Goal: Find specific page/section: Find specific page/section

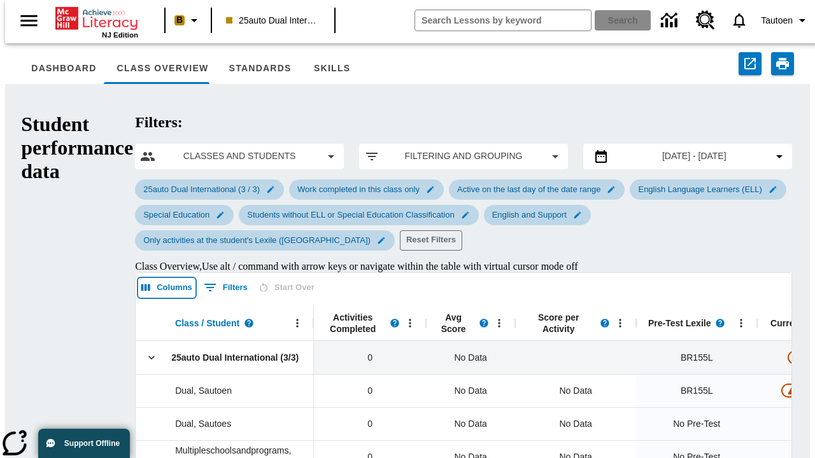
click at [141, 285] on icon "Select columns" at bounding box center [145, 288] width 9 height 7
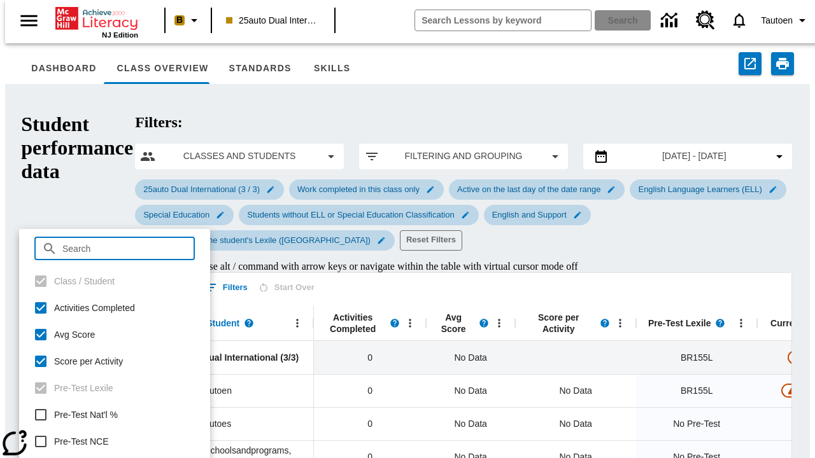
checkbox input "true"
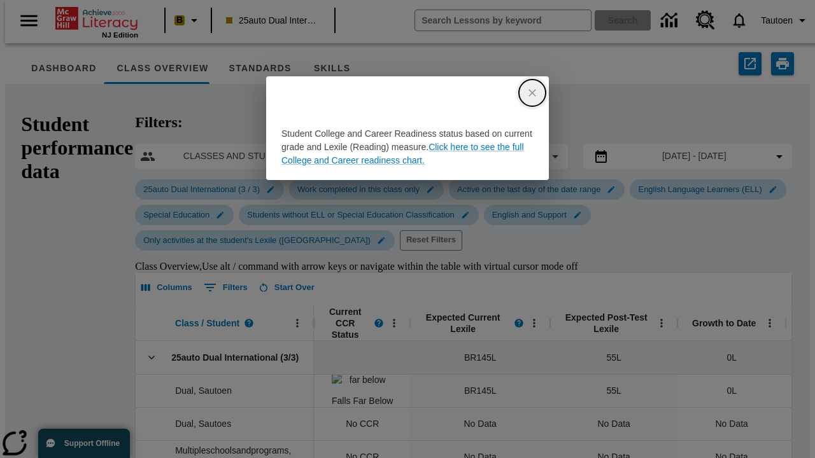
scroll to position [0, 0]
